Goal: Task Accomplishment & Management: Manage account settings

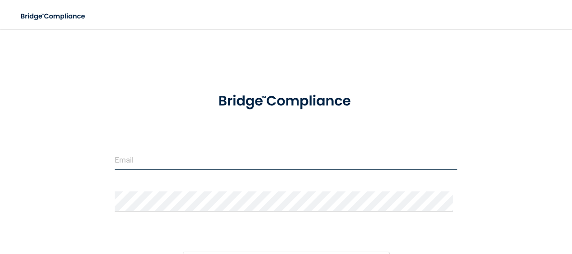
click at [186, 162] on input "email" at bounding box center [286, 159] width 343 height 20
type input "[EMAIL_ADDRESS][DOMAIN_NAME]"
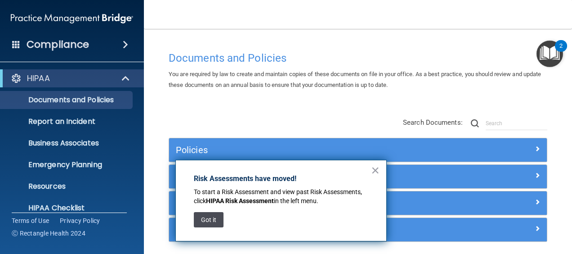
click at [204, 223] on button "Got it" at bounding box center [209, 219] width 30 height 15
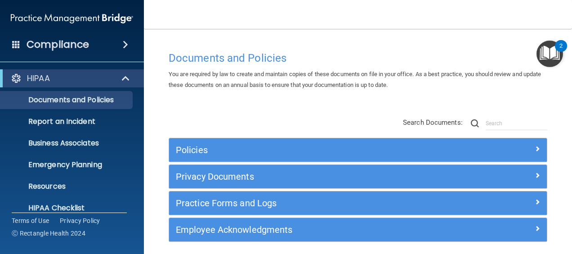
click at [552, 55] on img "Open Resource Center, 2 new notifications" at bounding box center [550, 53] width 27 height 27
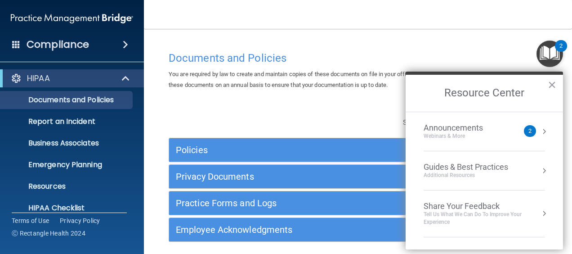
click at [552, 55] on img "Open Resource Center, 2 new notifications" at bounding box center [550, 53] width 27 height 27
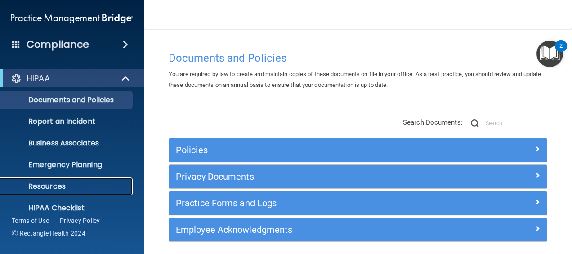
click at [50, 191] on link "Resources" at bounding box center [62, 186] width 142 height 18
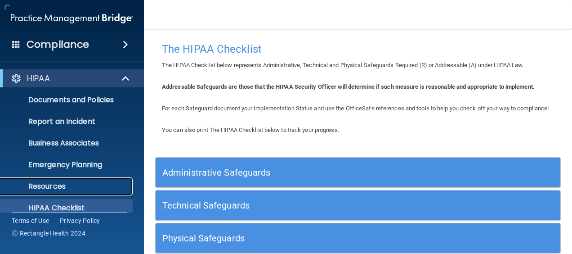
click at [72, 190] on p "Resources" at bounding box center [67, 186] width 123 height 9
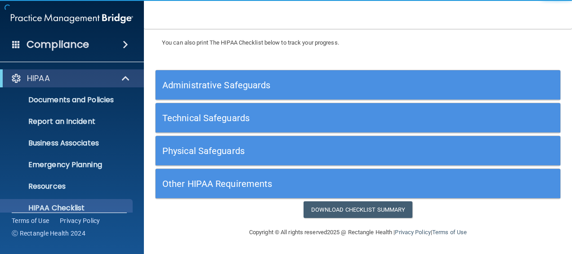
scroll to position [96, 0]
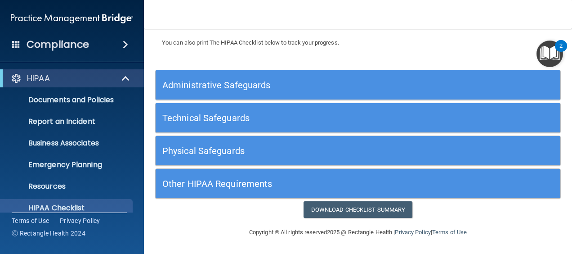
click at [223, 86] on h5 "Administrative Safeguards" at bounding box center [307, 85] width 290 height 10
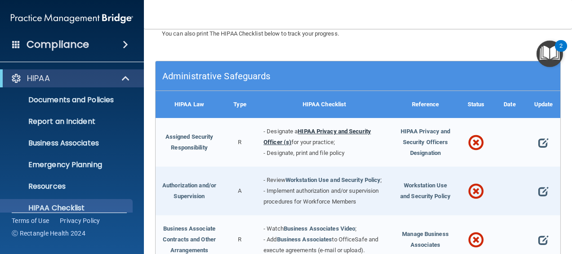
click at [344, 142] on link "HIPAA Privacy and Security Officer (s)" at bounding box center [317, 137] width 107 height 18
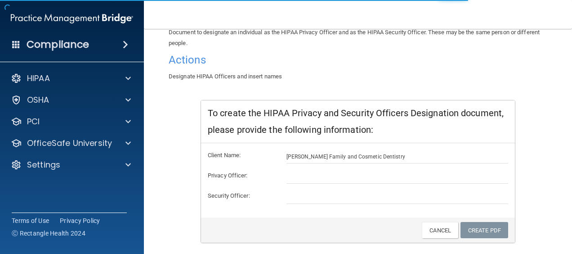
scroll to position [90, 0]
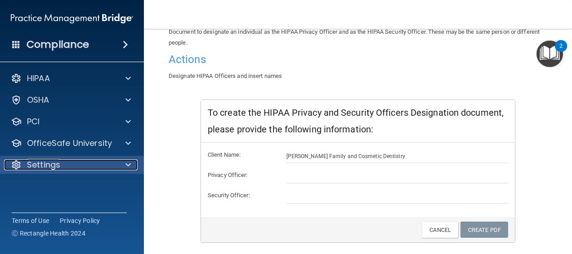
click at [128, 163] on span at bounding box center [127, 164] width 5 height 11
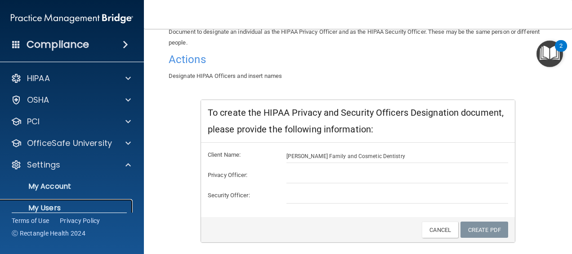
click at [57, 206] on p "My Users" at bounding box center [67, 207] width 123 height 9
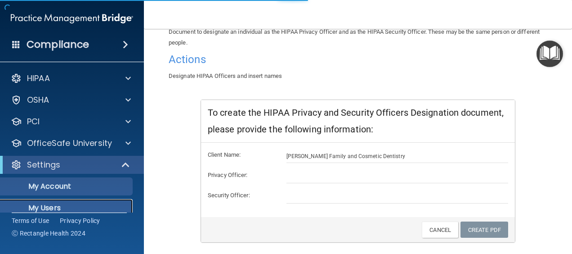
select select "20"
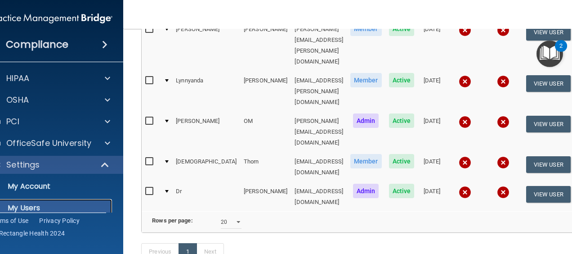
scroll to position [63, 0]
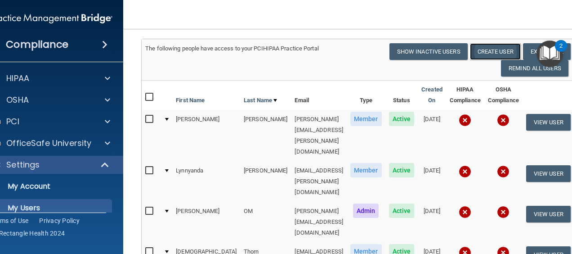
click at [490, 50] on button "Create User" at bounding box center [495, 51] width 51 height 17
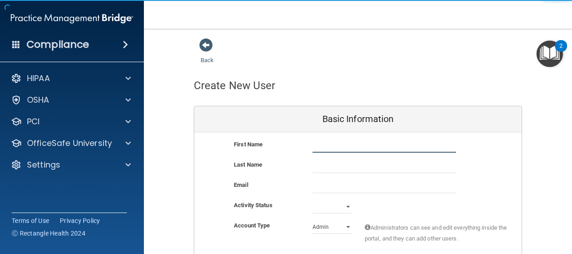
click at [346, 145] on input "text" at bounding box center [384, 145] width 143 height 13
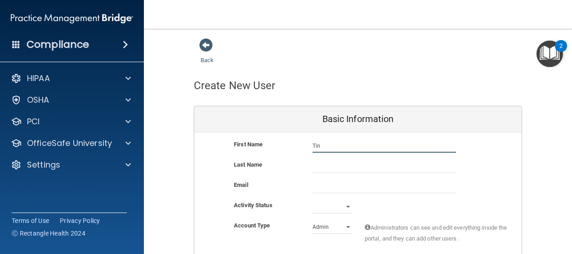
type input "Tin"
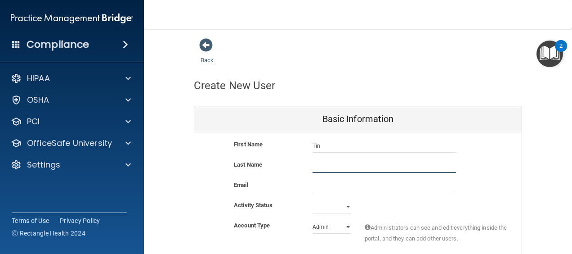
click at [317, 166] on input "text" at bounding box center [384, 165] width 143 height 13
click at [384, 170] on input "text" at bounding box center [384, 165] width 143 height 13
type input "[PERSON_NAME]"
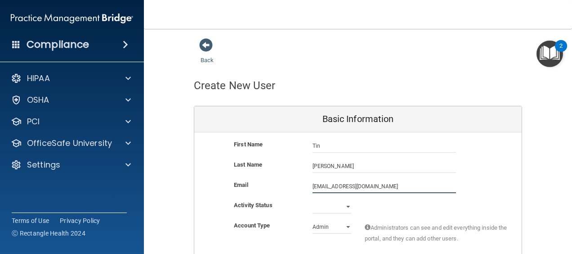
click at [348, 183] on input "tinajarrell976@icloud.com" at bounding box center [384, 185] width 143 height 13
type input "[PERSON_NAME][EMAIL_ADDRESS][PERSON_NAME][DOMAIN_NAME]"
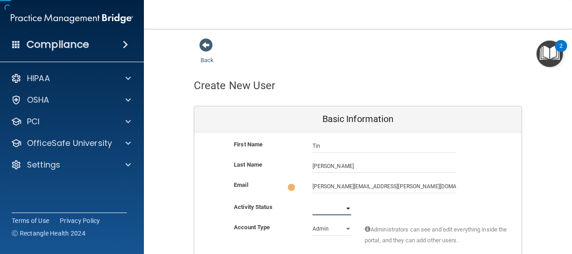
click at [344, 206] on select "Active Inactive" at bounding box center [332, 207] width 39 height 13
select select "active"
click at [313, 200] on select "Active Inactive" at bounding box center [332, 206] width 39 height 13
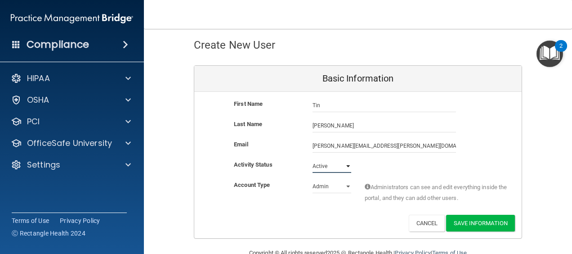
scroll to position [15, 0]
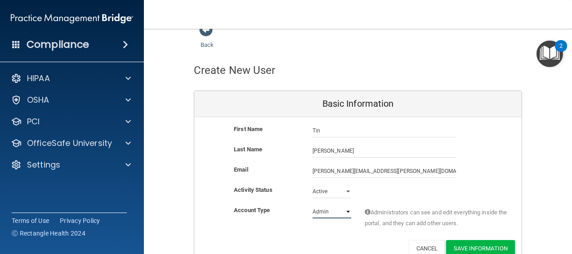
click at [344, 215] on select "Admin Member" at bounding box center [332, 211] width 39 height 13
select select "practice_member"
click at [313, 205] on select "Admin Member" at bounding box center [332, 211] width 39 height 13
click at [460, 248] on button "Save Information" at bounding box center [480, 248] width 69 height 17
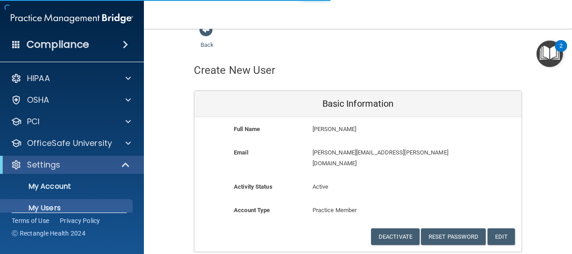
click at [335, 205] on p "Practice Member" at bounding box center [358, 210] width 91 height 11
select select "20"
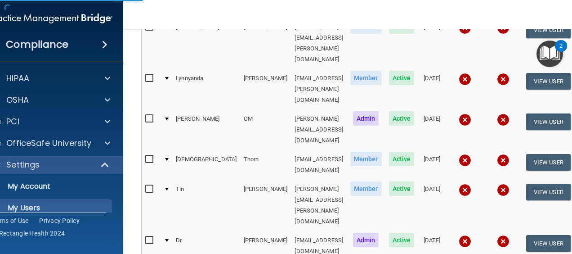
scroll to position [190, 0]
click at [544, 183] on button "View User" at bounding box center [548, 191] width 45 height 17
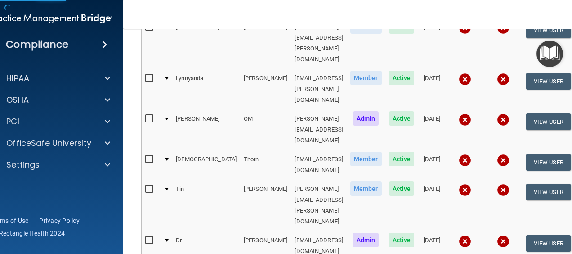
select select "practice_member"
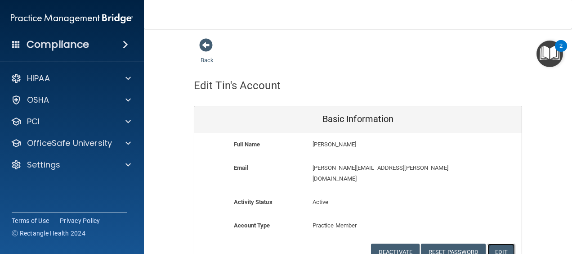
click at [505, 243] on button "Edit" at bounding box center [501, 251] width 27 height 17
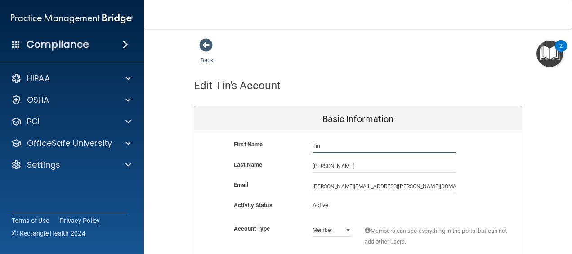
click at [337, 151] on input "Tin" at bounding box center [384, 145] width 143 height 13
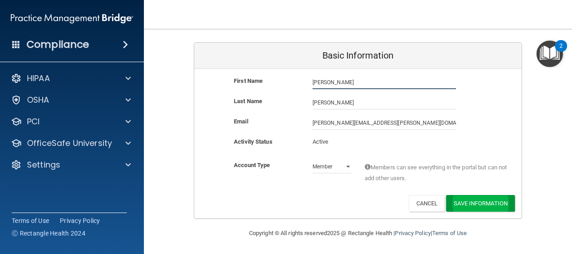
type input "[PERSON_NAME]"
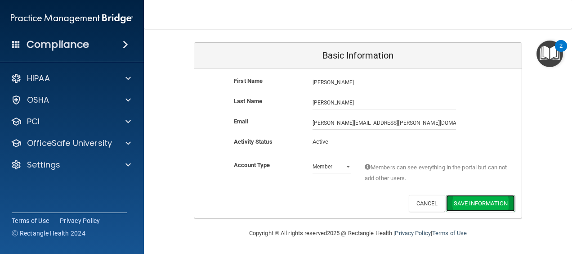
click at [483, 204] on button "Save Information" at bounding box center [480, 203] width 69 height 17
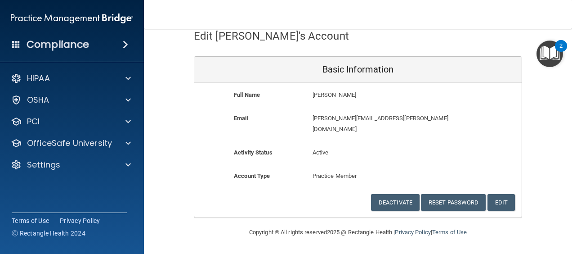
scroll to position [38, 0]
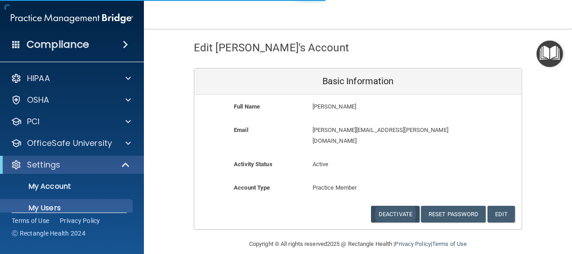
select select "20"
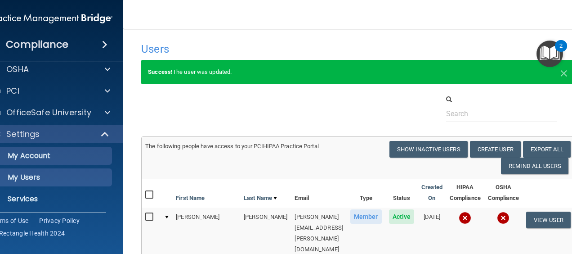
scroll to position [45, 0]
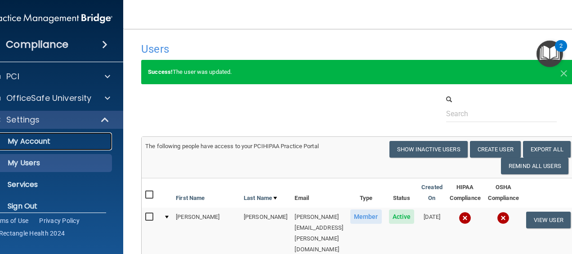
click at [42, 144] on p "My Account" at bounding box center [46, 141] width 123 height 9
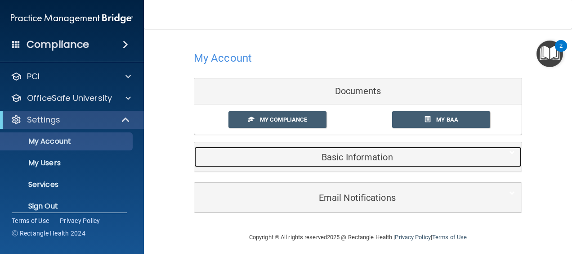
click at [355, 152] on h5 "Basic Information" at bounding box center [344, 157] width 286 height 10
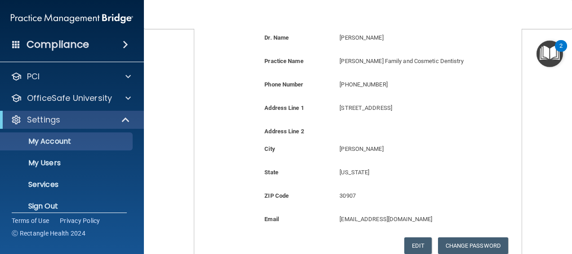
scroll to position [180, 0]
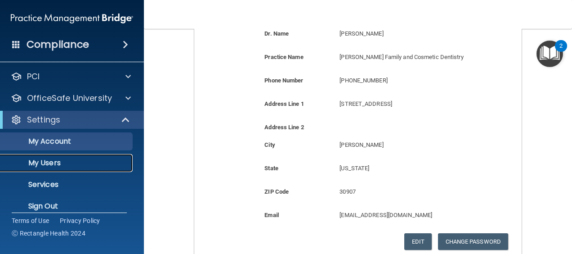
click at [74, 166] on p "My Users" at bounding box center [67, 162] width 123 height 9
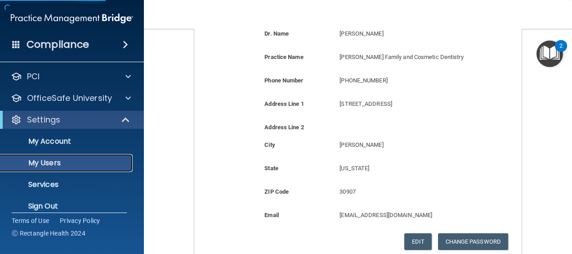
scroll to position [161, 0]
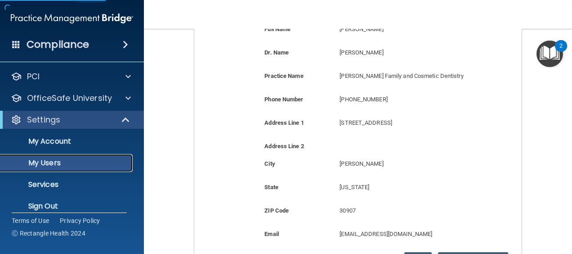
select select "20"
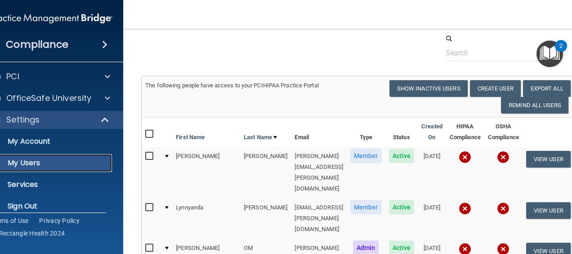
scroll to position [0, 0]
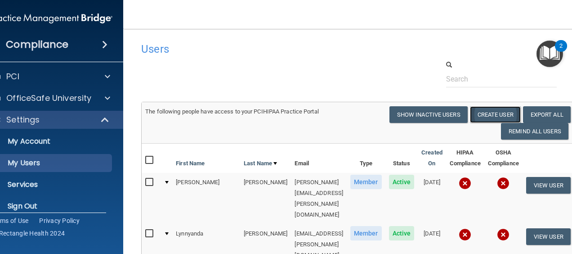
click at [484, 114] on button "Create User" at bounding box center [495, 114] width 51 height 17
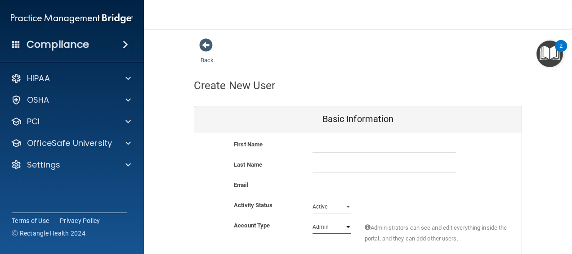
click at [322, 229] on select "Admin Member" at bounding box center [332, 226] width 39 height 13
click at [204, 49] on span at bounding box center [205, 44] width 13 height 13
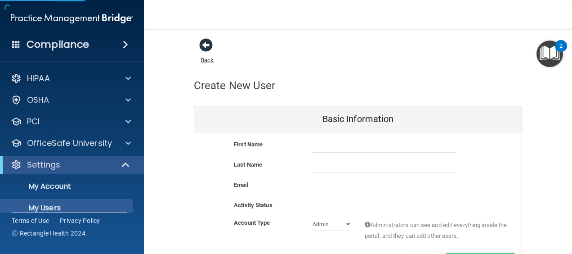
select select "20"
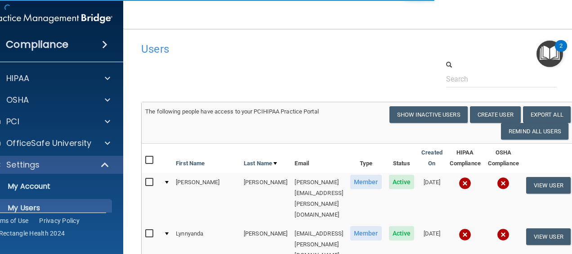
scroll to position [45, 0]
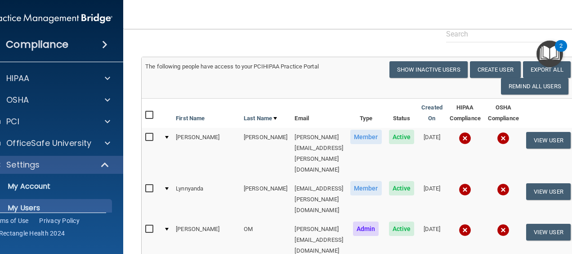
click at [462, 137] on img at bounding box center [465, 138] width 13 height 13
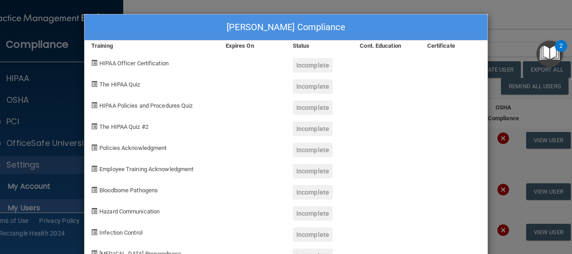
click at [357, 11] on div "Deborah Dack's Compliance Training Expires On Status Cont. Education Certificat…" at bounding box center [286, 127] width 572 height 254
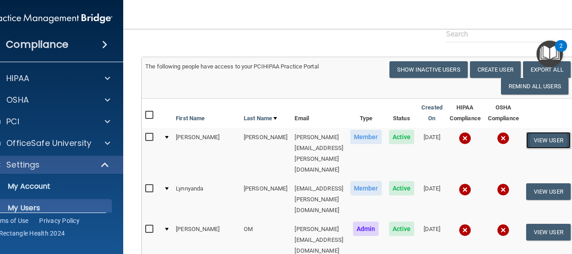
click at [556, 138] on button "View User" at bounding box center [548, 140] width 45 height 17
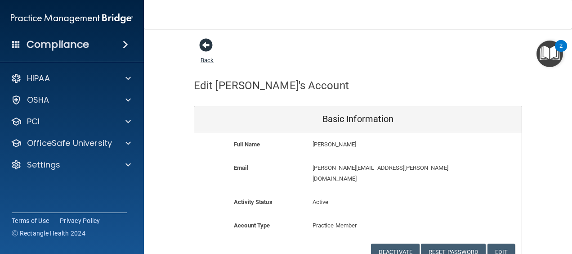
click at [204, 58] on link "Back" at bounding box center [207, 55] width 13 height 18
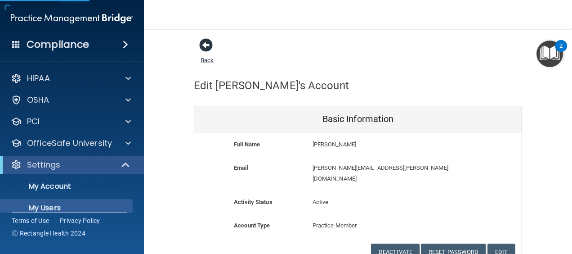
select select "20"
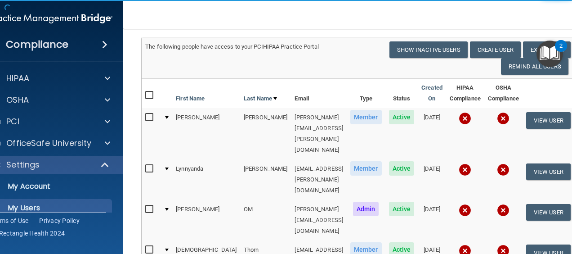
scroll to position [90, 0]
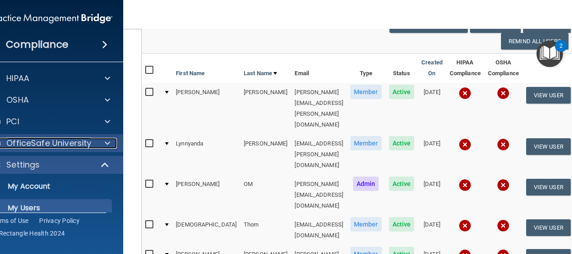
click at [45, 143] on p "OfficeSafe University" at bounding box center [48, 143] width 85 height 11
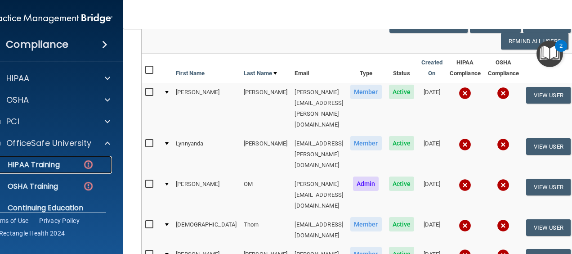
click at [40, 162] on p "HIPAA Training" at bounding box center [22, 164] width 74 height 9
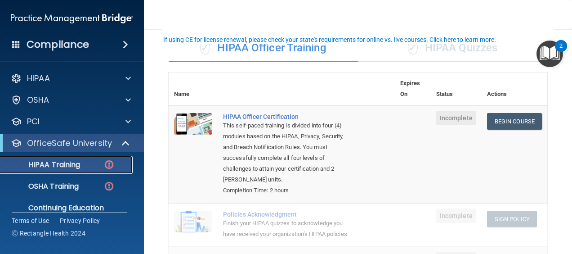
scroll to position [45, 0]
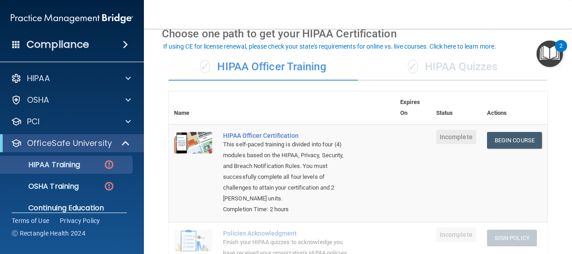
click at [443, 71] on div "✓ HIPAA Quizzes" at bounding box center [452, 67] width 189 height 27
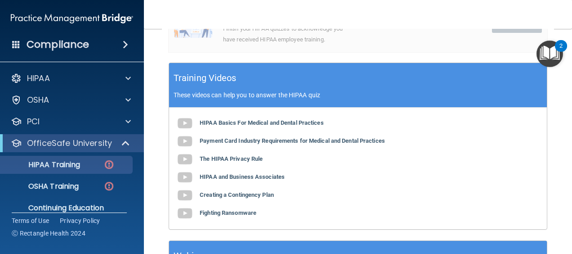
scroll to position [315, 0]
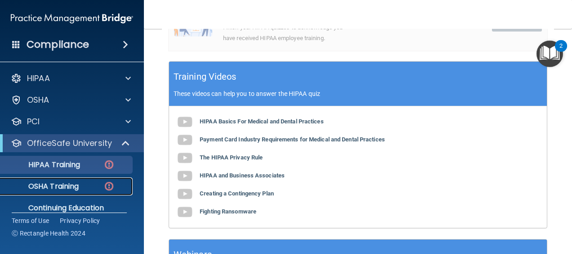
click at [45, 184] on p "OSHA Training" at bounding box center [42, 186] width 73 height 9
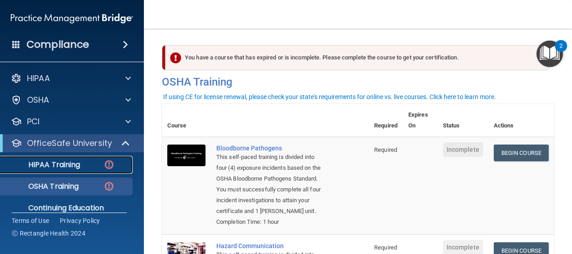
click at [70, 168] on p "HIPAA Training" at bounding box center [43, 164] width 74 height 9
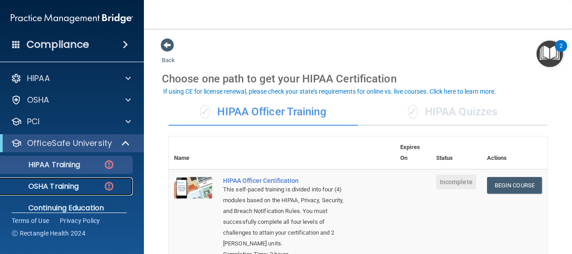
click at [36, 187] on p "OSHA Training" at bounding box center [42, 186] width 73 height 9
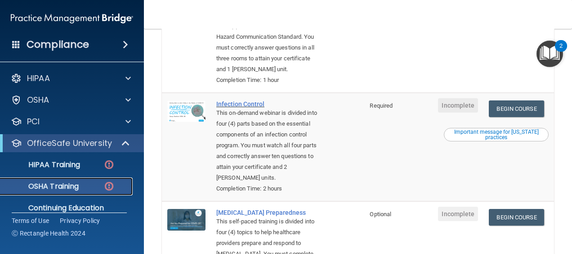
scroll to position [270, 0]
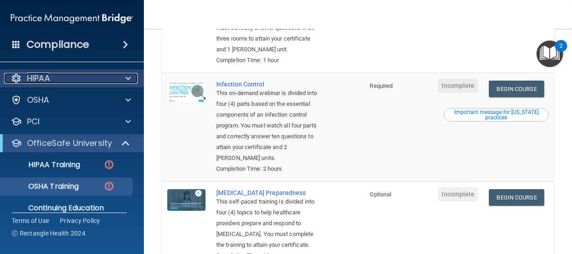
click at [55, 78] on div "HIPAA" at bounding box center [60, 78] width 112 height 11
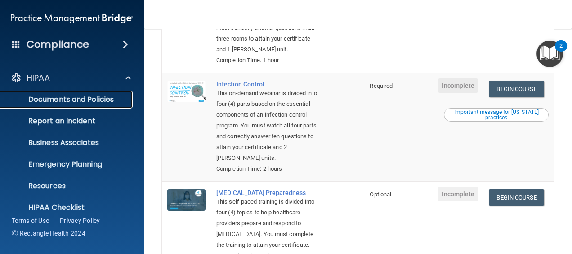
click at [90, 100] on p "Documents and Policies" at bounding box center [67, 99] width 123 height 9
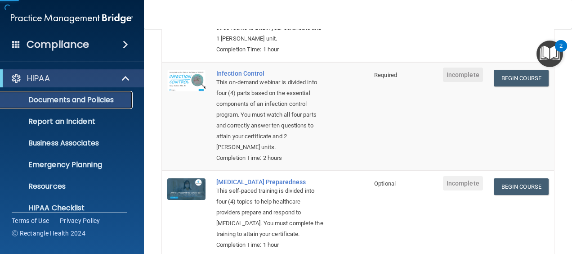
scroll to position [33, 0]
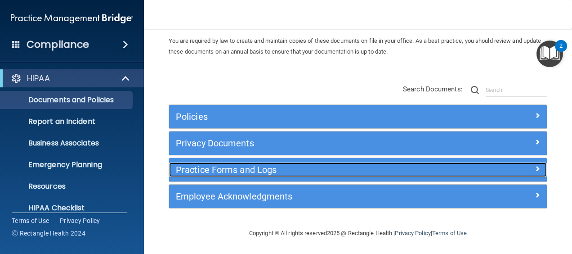
click at [308, 167] on h5 "Practice Forms and Logs" at bounding box center [311, 170] width 270 height 10
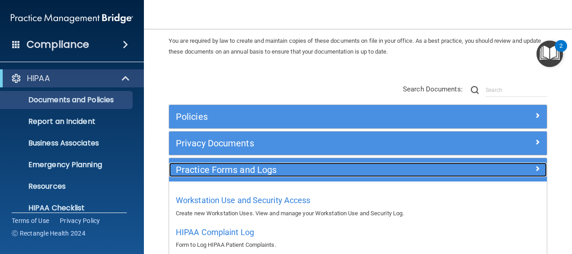
scroll to position [78, 0]
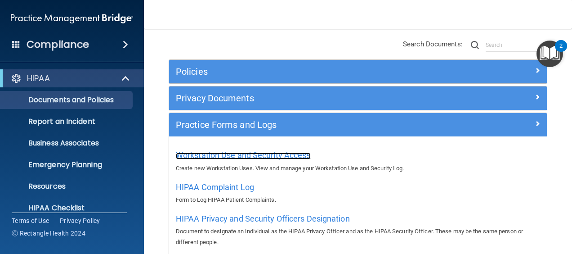
click at [274, 153] on span "Workstation Use and Security Access" at bounding box center [243, 154] width 135 height 9
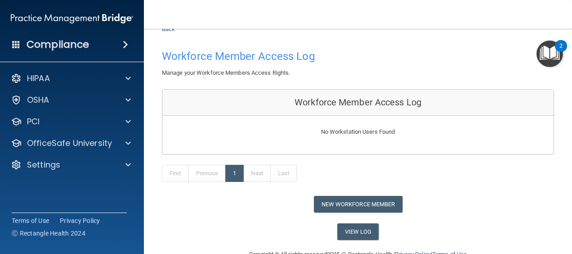
scroll to position [52, 0]
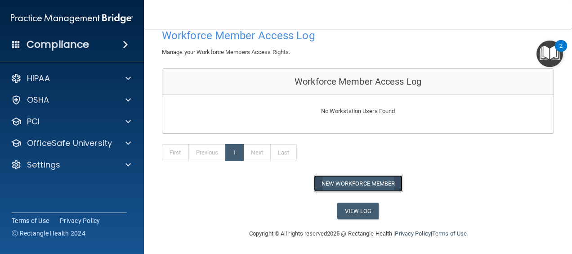
click at [362, 183] on button "New Workforce Member" at bounding box center [358, 183] width 89 height 17
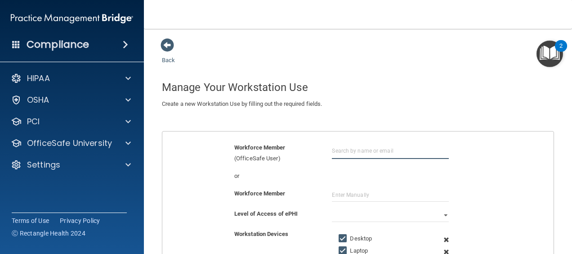
click at [366, 148] on input "text" at bounding box center [390, 150] width 117 height 17
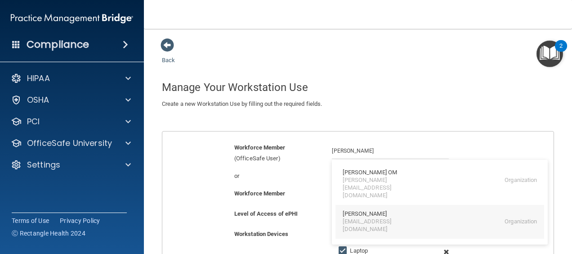
click at [447, 218] on div "chandra@drchanwilliams.com Organization" at bounding box center [440, 225] width 194 height 15
type input "[PERSON_NAME]"
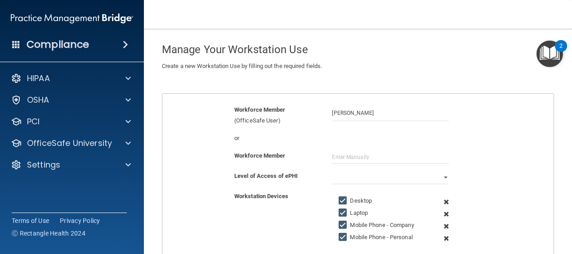
scroll to position [90, 0]
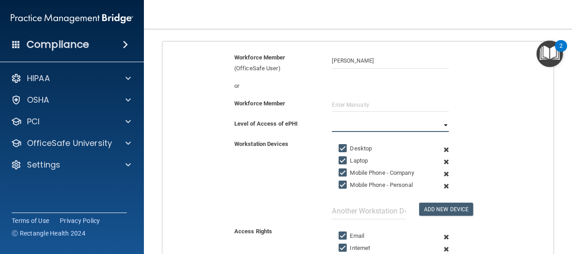
click at [340, 123] on select "Full Limited None" at bounding box center [390, 124] width 117 height 13
select select "0"
click at [332, 118] on select "Full Limited None" at bounding box center [390, 124] width 117 height 13
click at [338, 205] on input "text" at bounding box center [368, 210] width 73 height 17
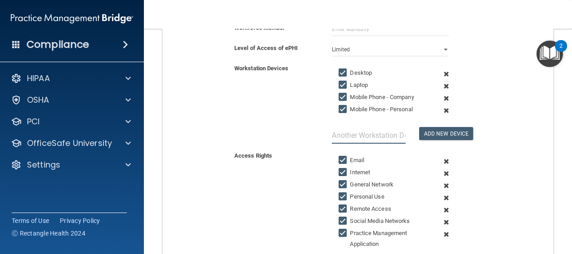
scroll to position [180, 0]
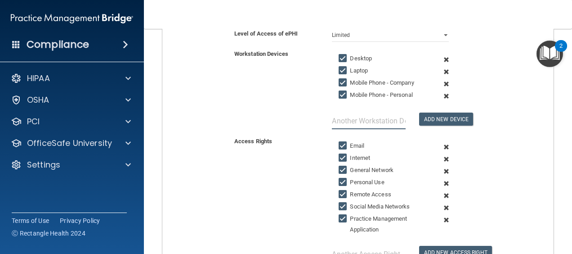
click at [357, 117] on input "text" at bounding box center [368, 120] width 73 height 17
type input "Ipad"
click at [429, 116] on button "Add New Device" at bounding box center [446, 118] width 54 height 13
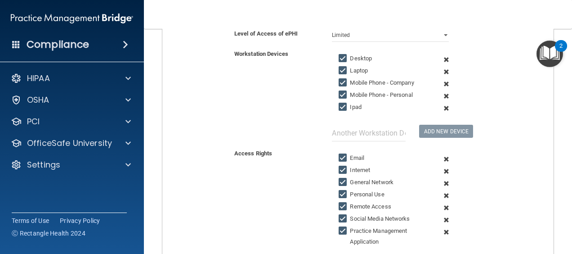
click at [441, 82] on span at bounding box center [446, 84] width 20 height 12
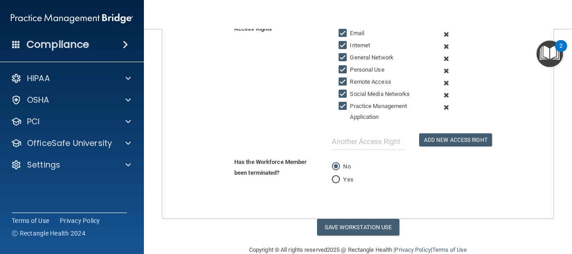
scroll to position [306, 0]
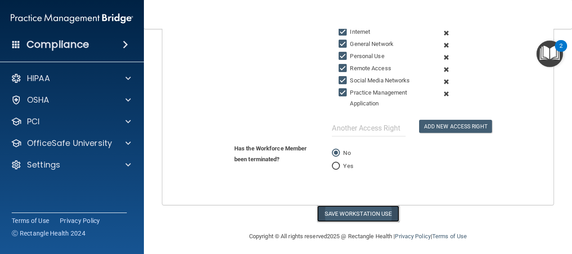
click at [367, 217] on button "Save Workstation Use" at bounding box center [358, 213] width 82 height 17
select select "? string:Full ?"
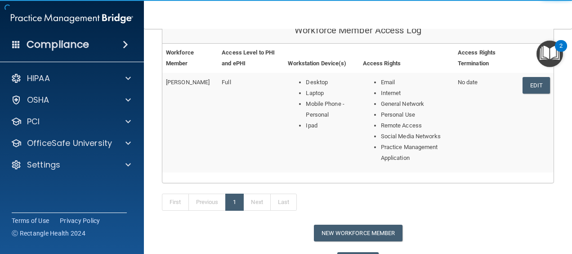
scroll to position [89, 0]
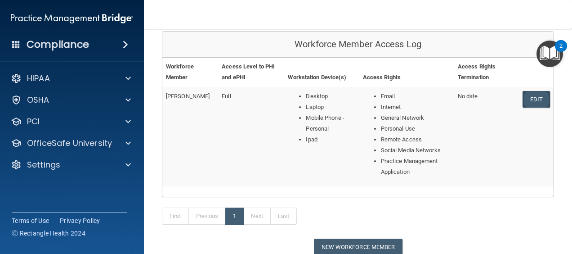
click at [532, 98] on link "Edit" at bounding box center [536, 99] width 27 height 17
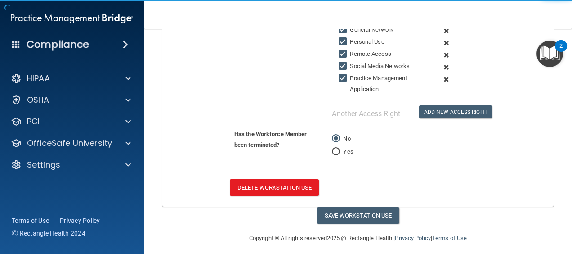
scroll to position [322, 0]
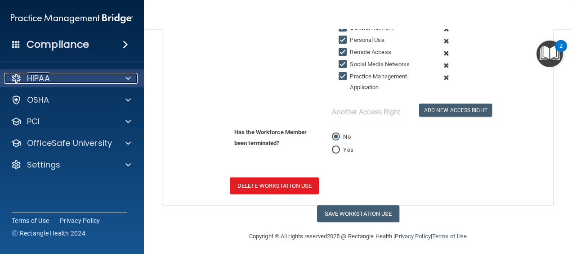
click at [111, 79] on div "HIPAA" at bounding box center [60, 78] width 112 height 11
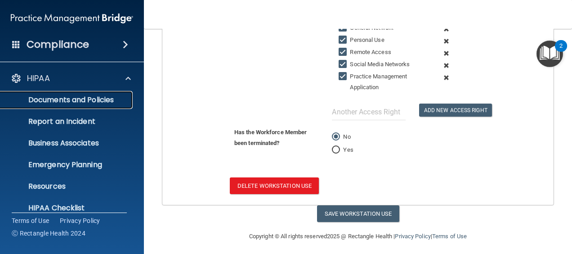
click at [100, 97] on p "Documents and Policies" at bounding box center [67, 99] width 123 height 9
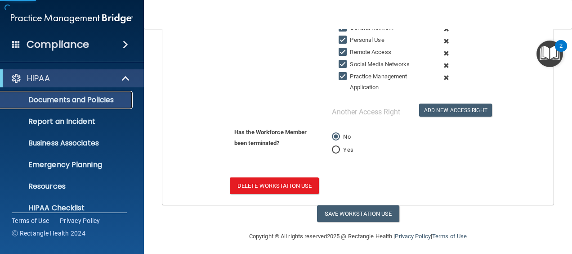
scroll to position [33, 0]
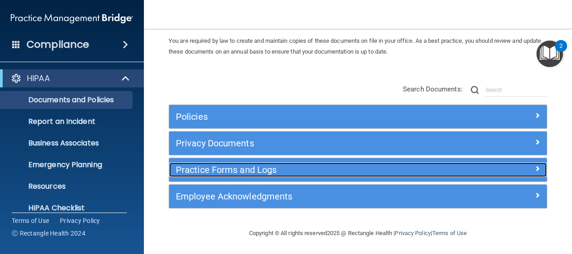
click at [264, 171] on h5 "Practice Forms and Logs" at bounding box center [311, 170] width 270 height 10
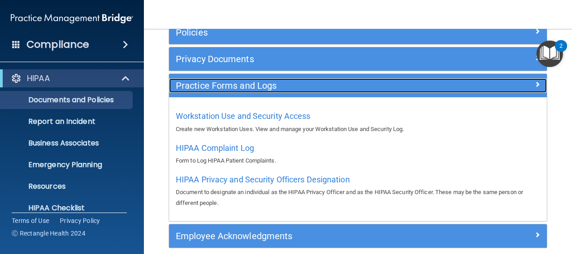
scroll to position [123, 0]
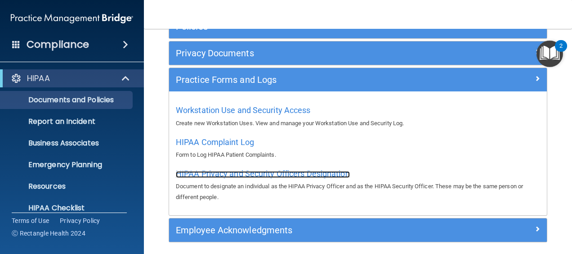
click at [237, 175] on span "HIPAA Privacy and Security Officers Designation" at bounding box center [263, 173] width 174 height 9
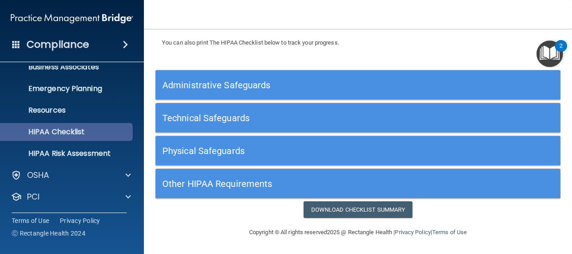
scroll to position [90, 0]
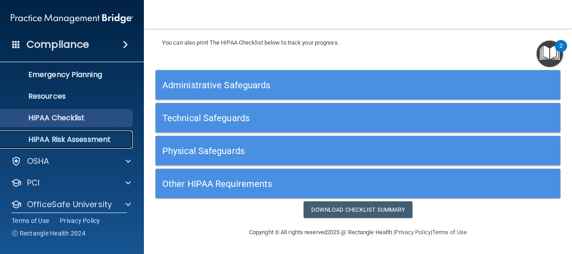
click at [75, 142] on p "HIPAA Risk Assessment" at bounding box center [67, 139] width 123 height 9
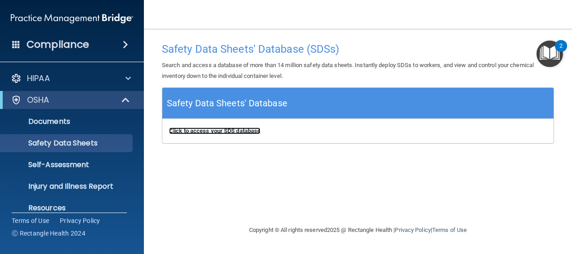
click at [241, 129] on b "Click to access your SDS database" at bounding box center [214, 130] width 91 height 7
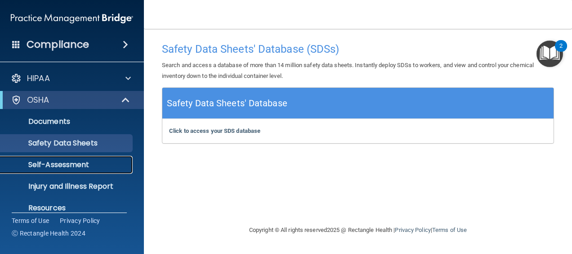
click at [47, 167] on p "Self-Assessment" at bounding box center [67, 164] width 123 height 9
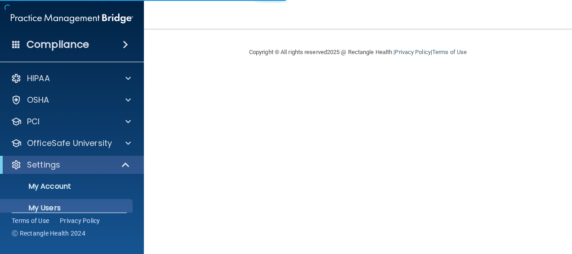
select select "20"
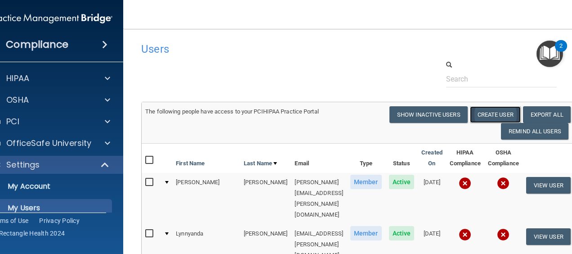
click at [483, 115] on button "Create User" at bounding box center [495, 114] width 51 height 17
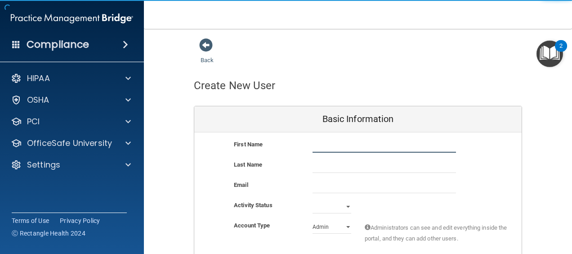
click at [322, 147] on input "text" at bounding box center [384, 145] width 143 height 13
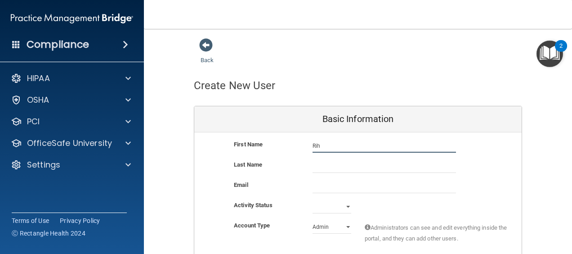
type input "[PERSON_NAME]"
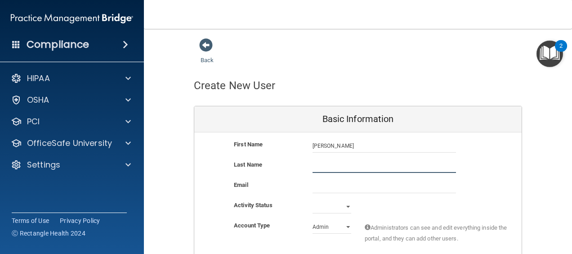
type input "[PERSON_NAME]"
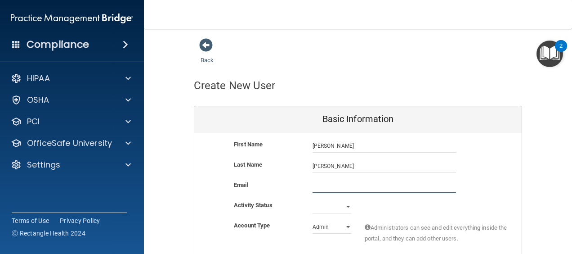
type input "[EMAIL_ADDRESS][DOMAIN_NAME]"
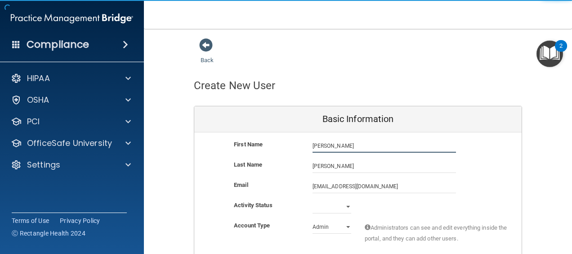
type input "[PERSON_NAME]"
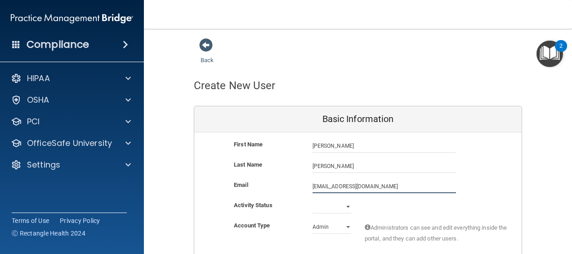
click at [350, 183] on input "[EMAIL_ADDRESS][DOMAIN_NAME]" at bounding box center [384, 185] width 143 height 13
drag, startPoint x: 420, startPoint y: 187, endPoint x: 284, endPoint y: 187, distance: 135.8
click at [284, 187] on div "Email [EMAIL_ADDRESS][DOMAIN_NAME] [EMAIL_ADDRESS][DOMAIN_NAME]" at bounding box center [357, 185] width 327 height 13
type input "[PERSON_NAME][EMAIL_ADDRESS][PERSON_NAME][DOMAIN_NAME]"
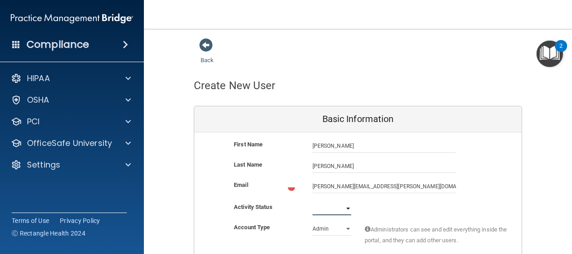
click at [331, 204] on select "Active Inactive" at bounding box center [332, 207] width 39 height 13
select select "active"
click at [313, 200] on select "Active Inactive" at bounding box center [332, 206] width 39 height 13
click at [326, 228] on select "Admin Member" at bounding box center [332, 226] width 39 height 13
select select "practice_member"
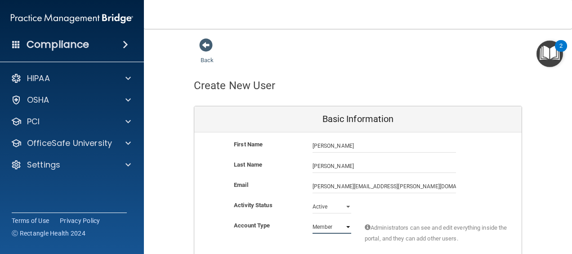
click at [313, 220] on select "Admin Member" at bounding box center [332, 226] width 39 height 13
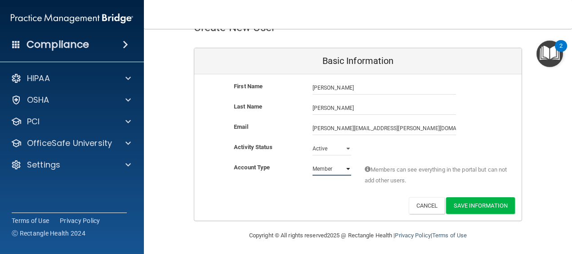
scroll to position [60, 0]
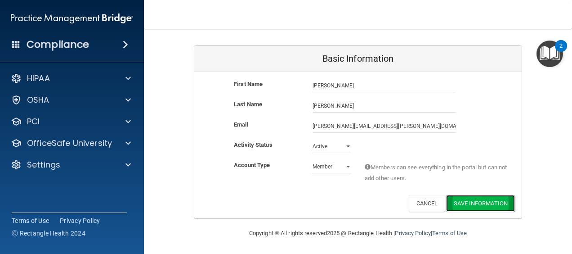
click at [495, 202] on button "Save Information" at bounding box center [480, 203] width 69 height 17
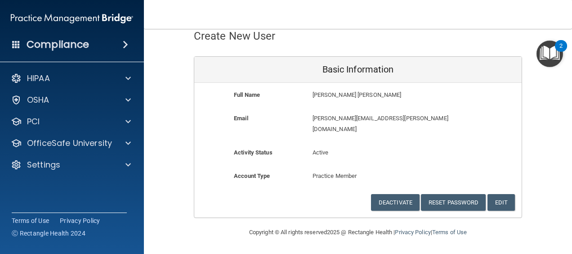
scroll to position [38, 0]
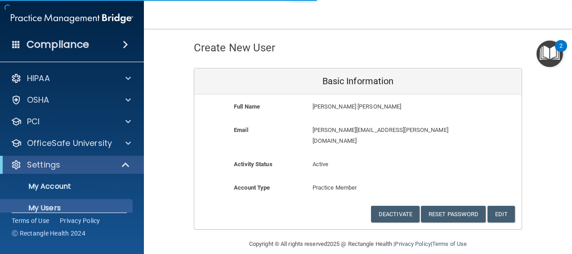
select select "20"
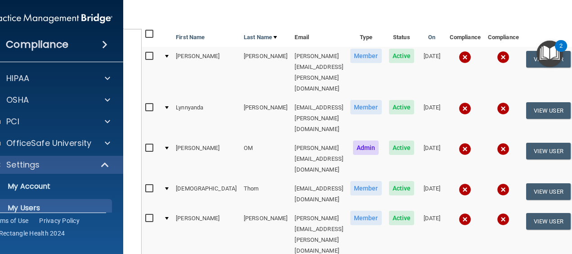
scroll to position [147, 0]
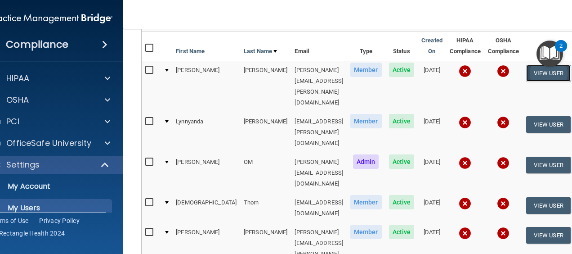
click at [560, 71] on button "View User" at bounding box center [548, 73] width 45 height 17
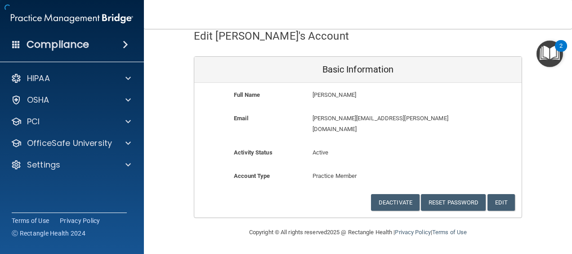
scroll to position [38, 0]
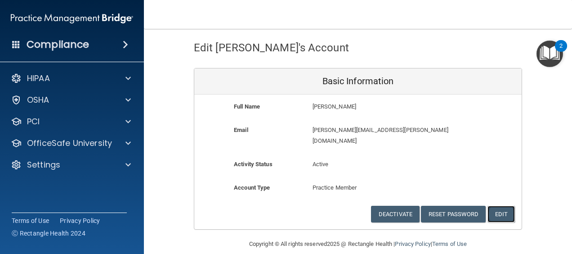
click at [501, 206] on button "Edit" at bounding box center [501, 214] width 27 height 17
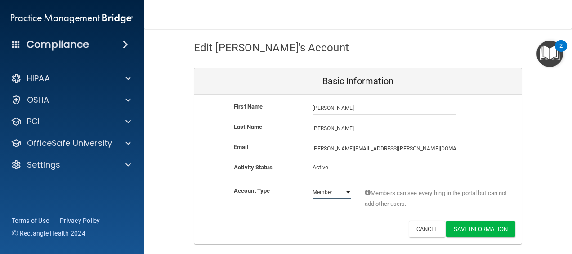
click at [344, 190] on select "Admin Member" at bounding box center [332, 191] width 39 height 13
select select "practice_admin"
click at [313, 185] on select "Admin Member" at bounding box center [332, 191] width 39 height 13
click at [470, 227] on button "Save Information" at bounding box center [480, 228] width 69 height 17
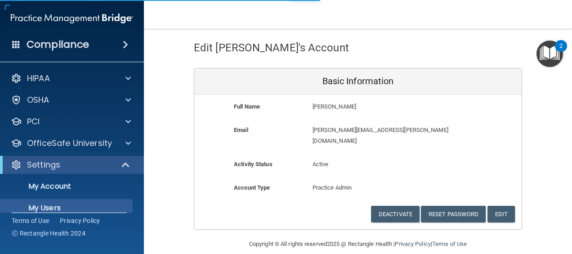
select select "20"
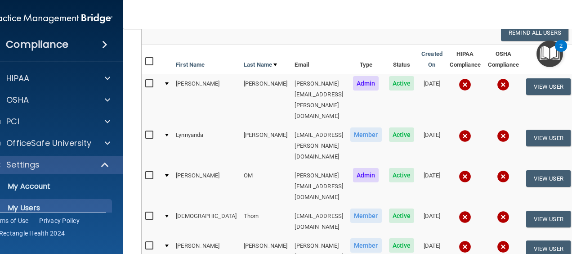
scroll to position [147, 0]
